Goal: Navigation & Orientation: Find specific page/section

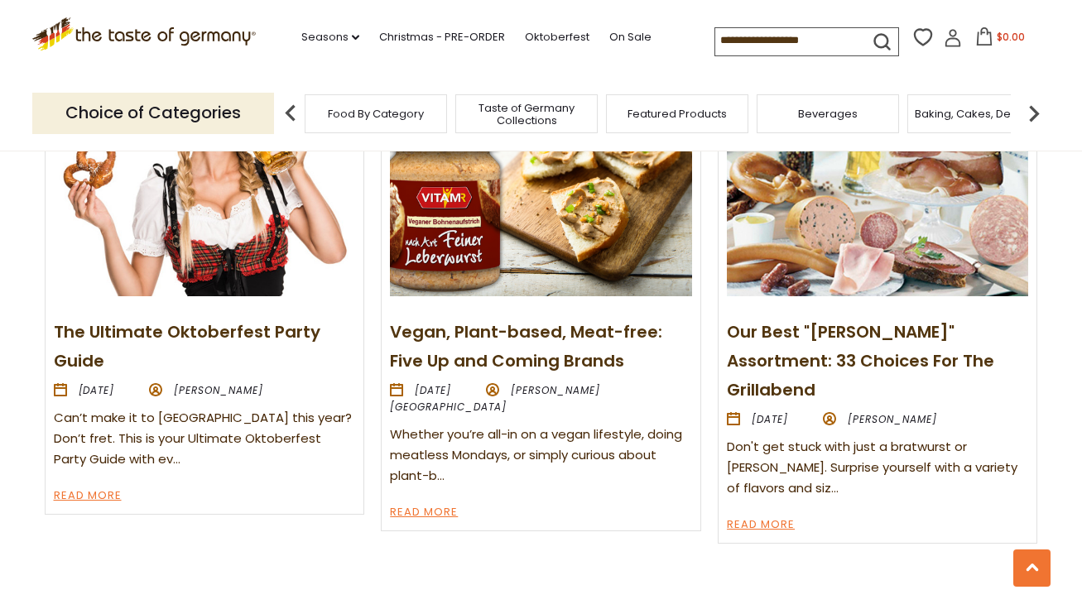
scroll to position [1822, 0]
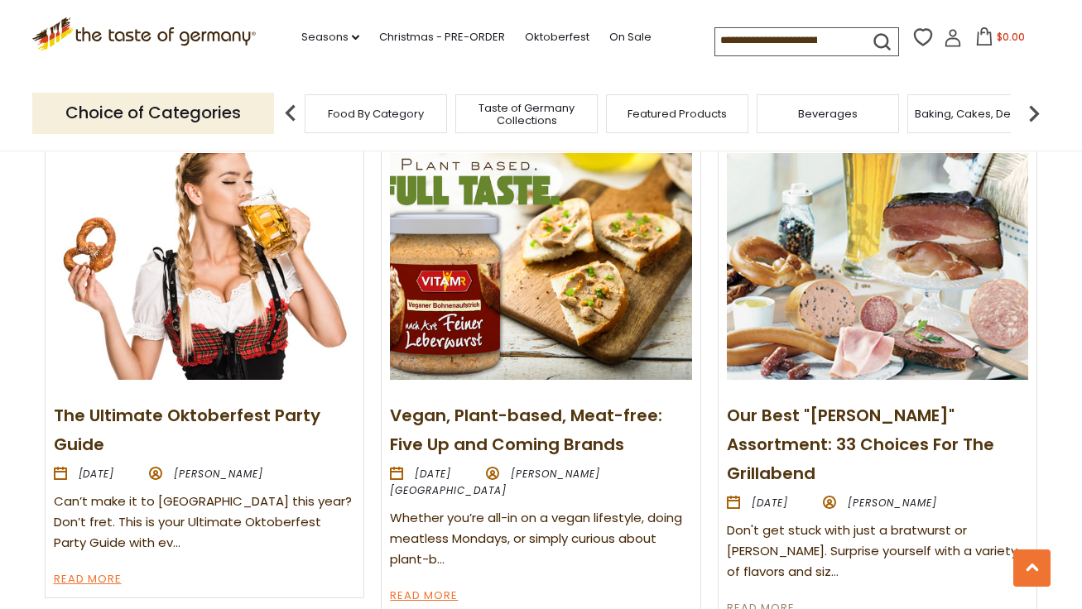
click at [772, 599] on link "Read More" at bounding box center [761, 609] width 68 height 20
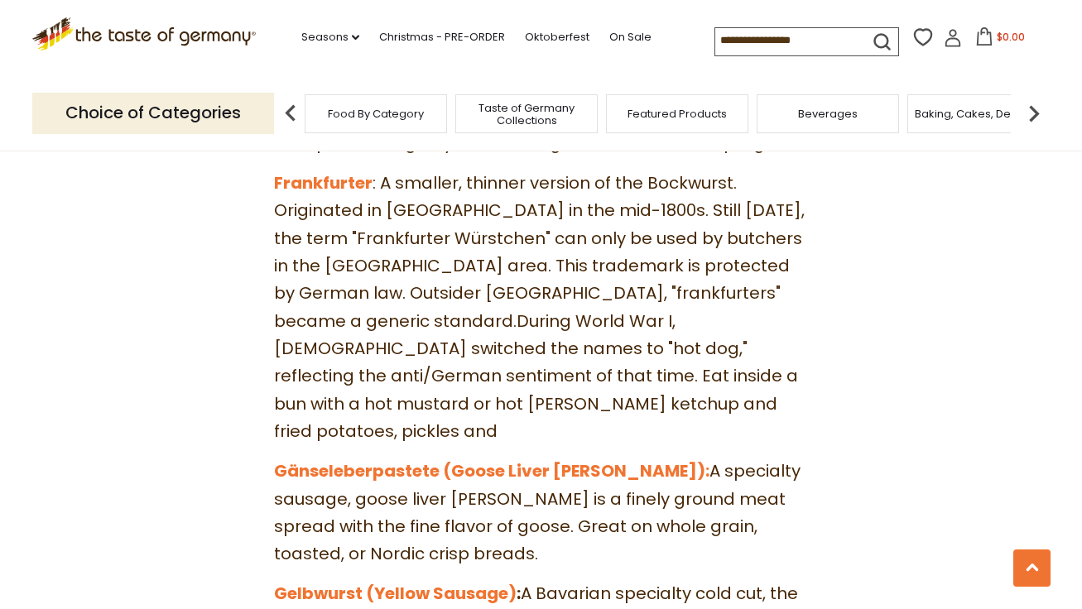
scroll to position [2981, 0]
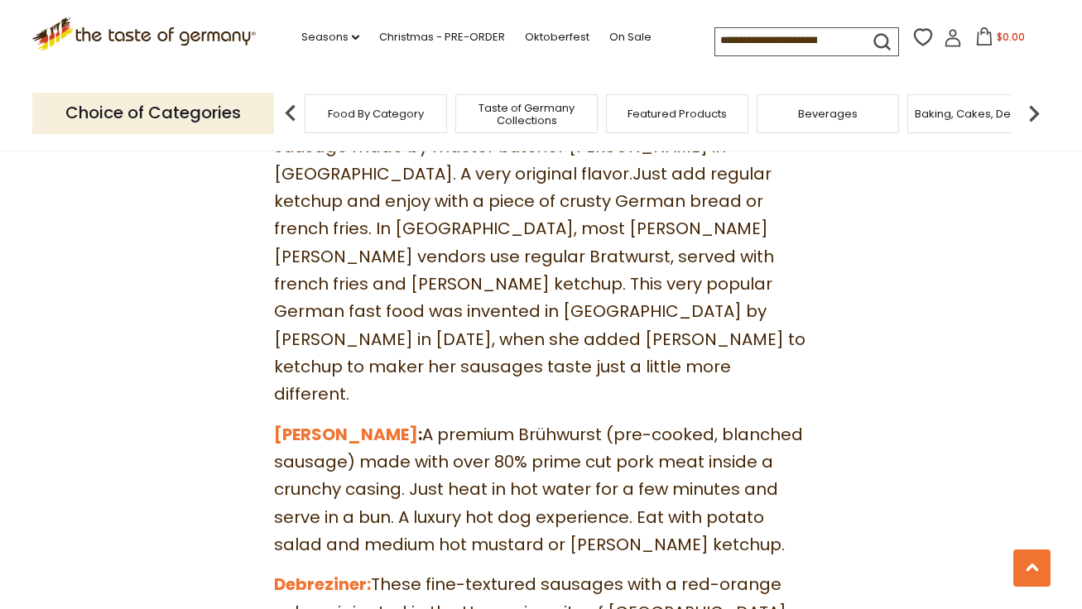
click at [682, 117] on span "Featured Products" at bounding box center [677, 114] width 99 height 12
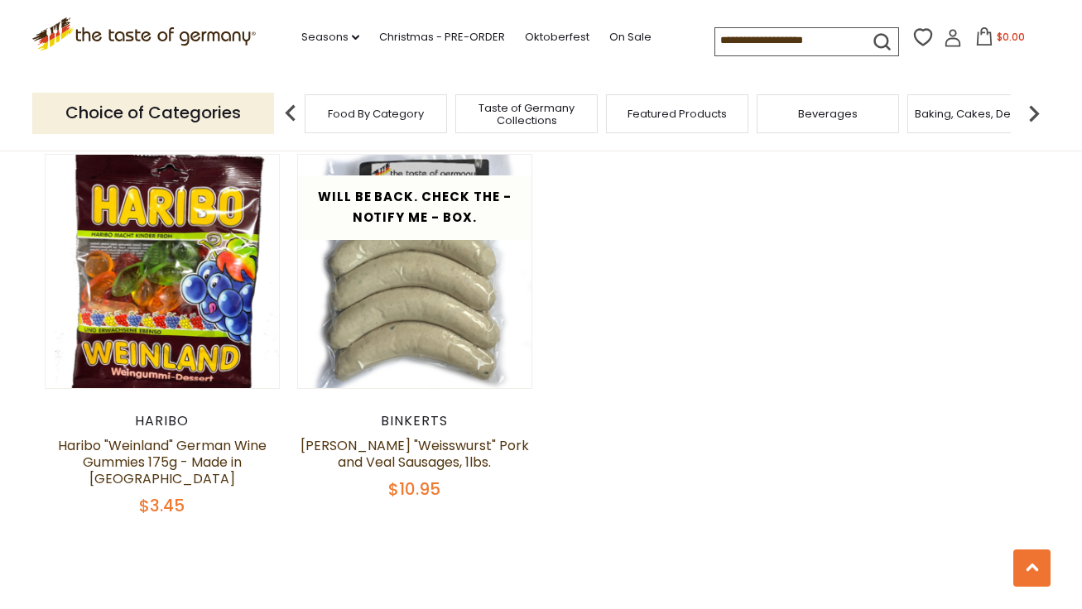
scroll to position [580, 0]
